Goal: Communication & Community: Answer question/provide support

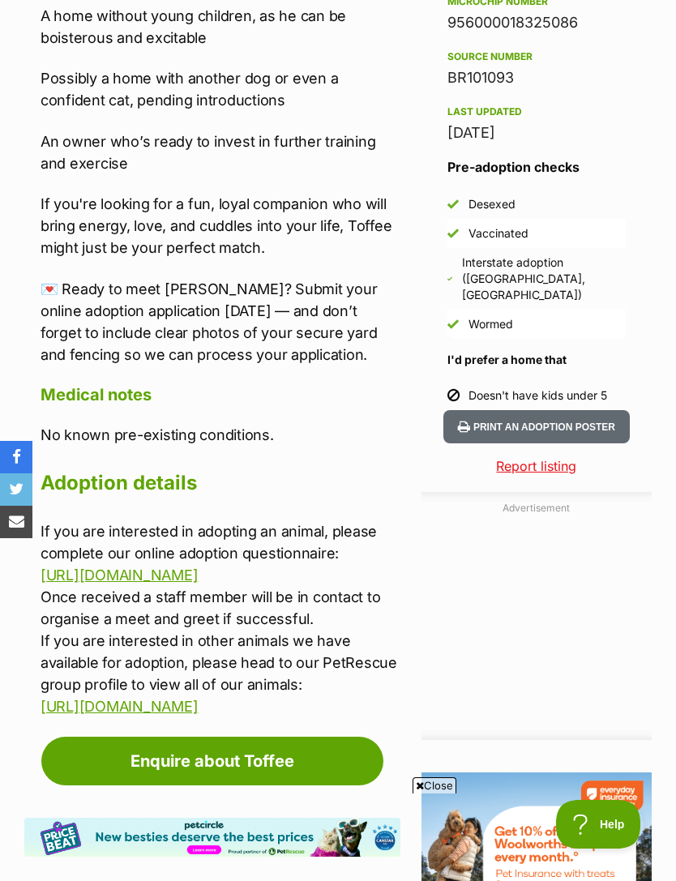
scroll to position [1314, 0]
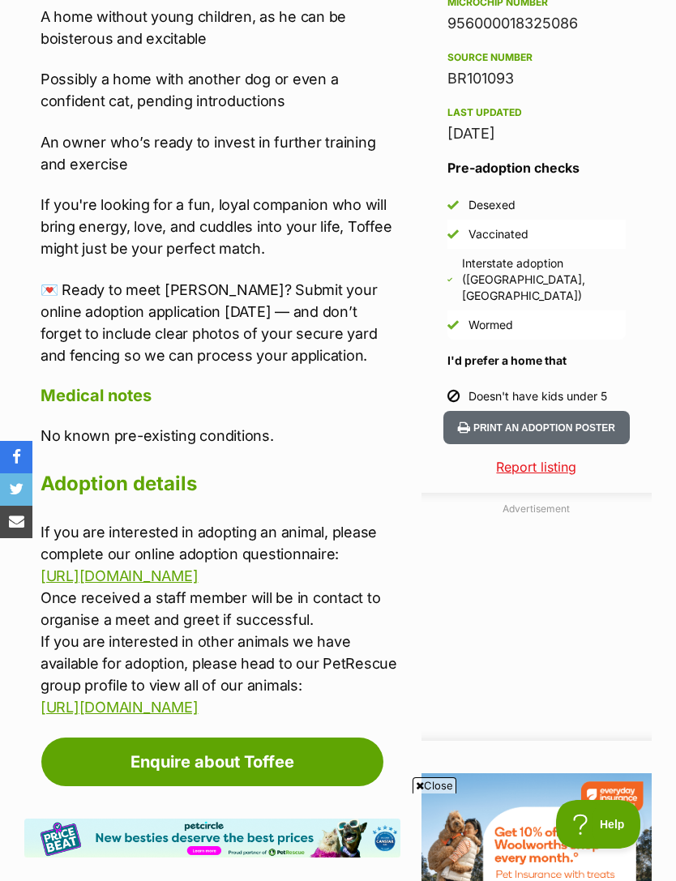
click at [129, 707] on link "[URL][DOMAIN_NAME]" at bounding box center [119, 707] width 157 height 17
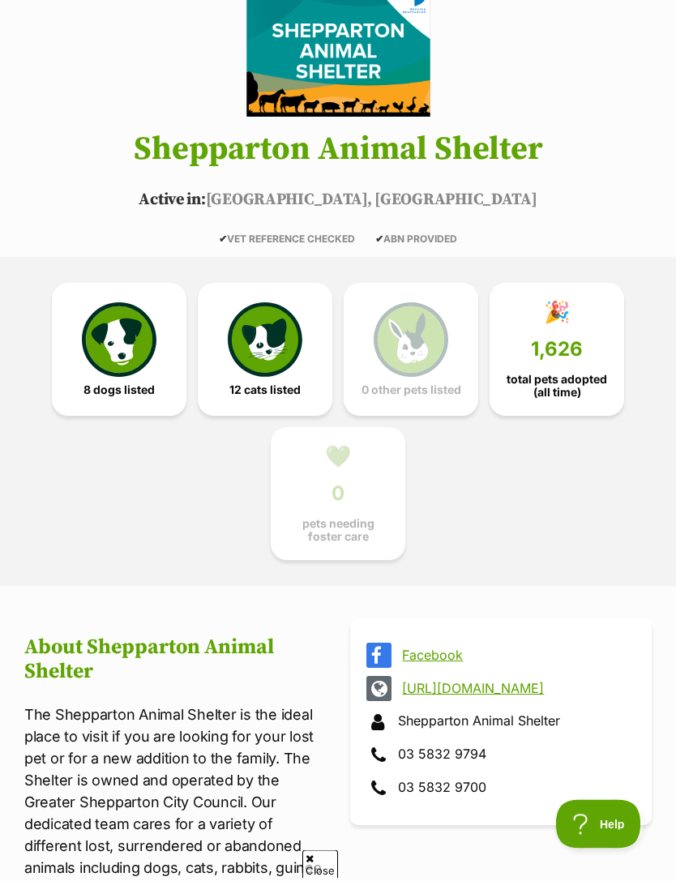
scroll to position [201, 0]
click at [115, 370] on img at bounding box center [119, 339] width 75 height 75
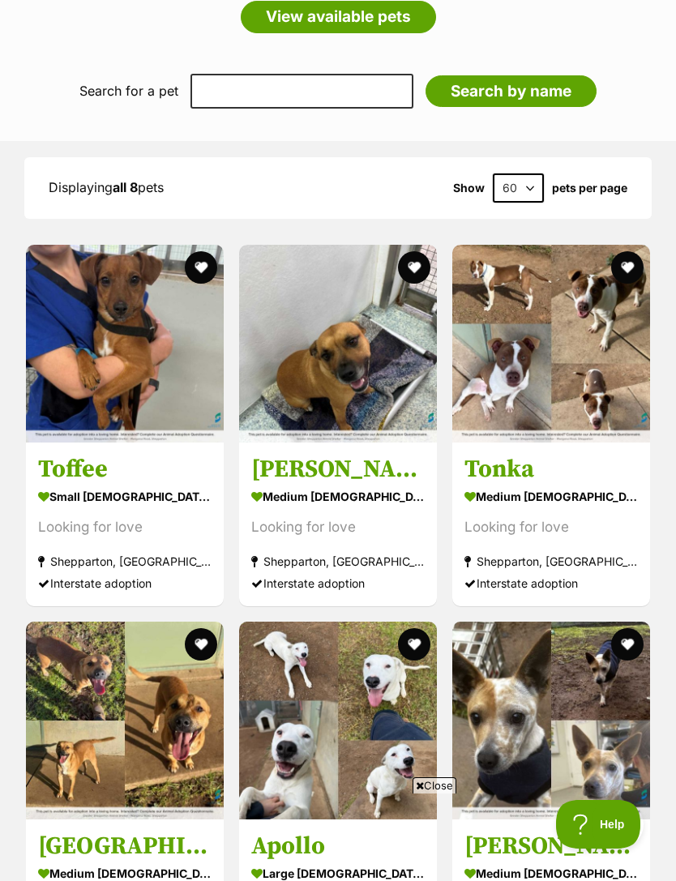
scroll to position [1791, 0]
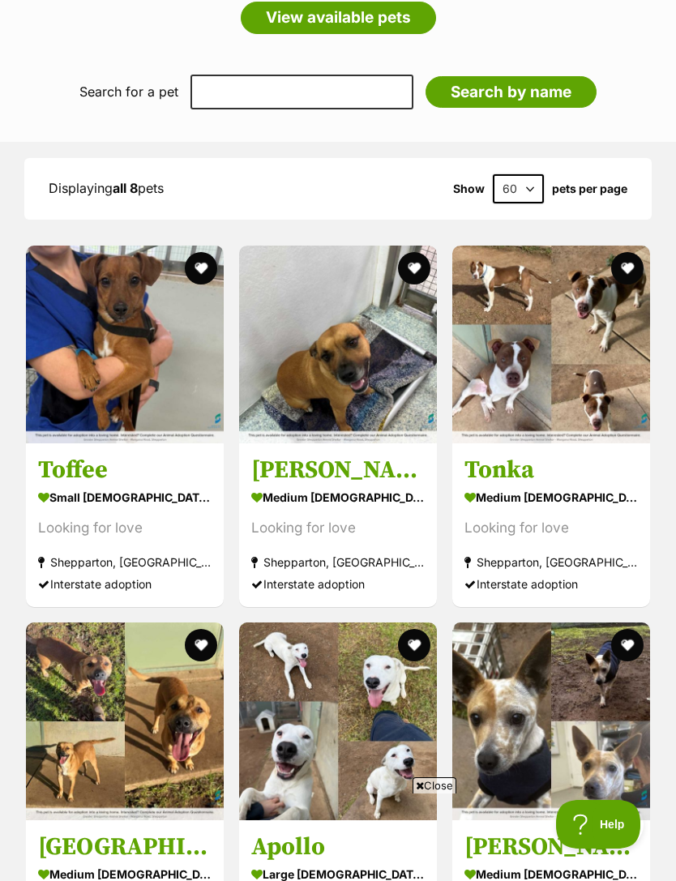
click at [145, 472] on h3 "Toffee" at bounding box center [124, 470] width 173 height 31
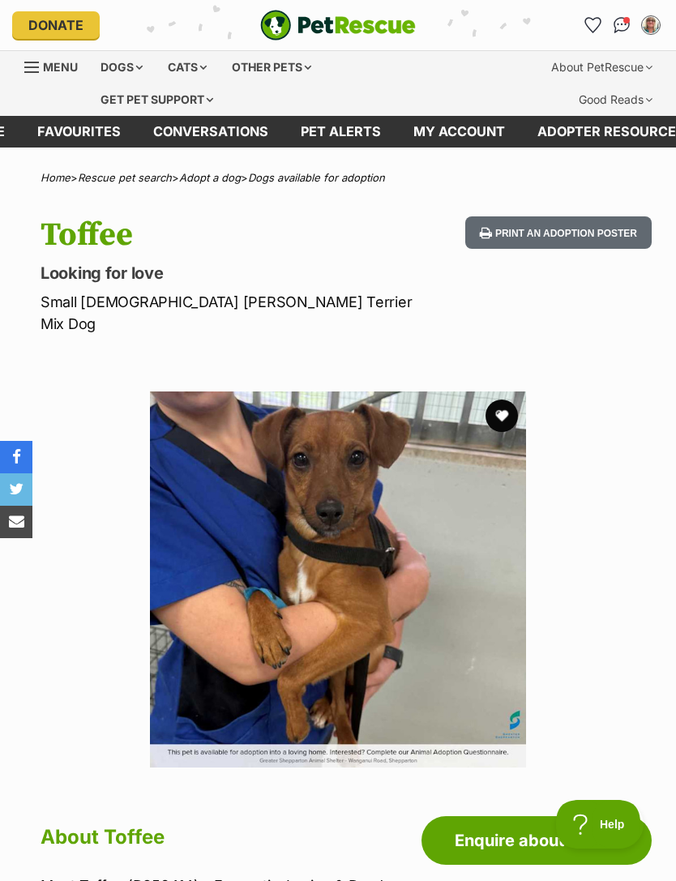
click at [618, 24] on img "Conversations" at bounding box center [622, 25] width 17 height 16
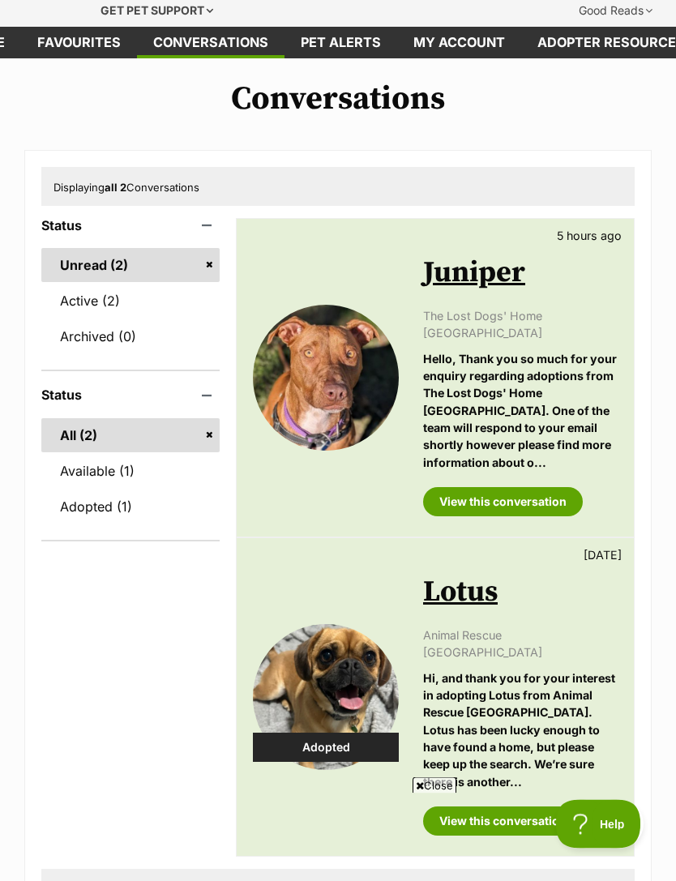
scroll to position [89, 0]
click at [452, 487] on link "View this conversation" at bounding box center [503, 501] width 160 height 29
